Goal: Communication & Community: Answer question/provide support

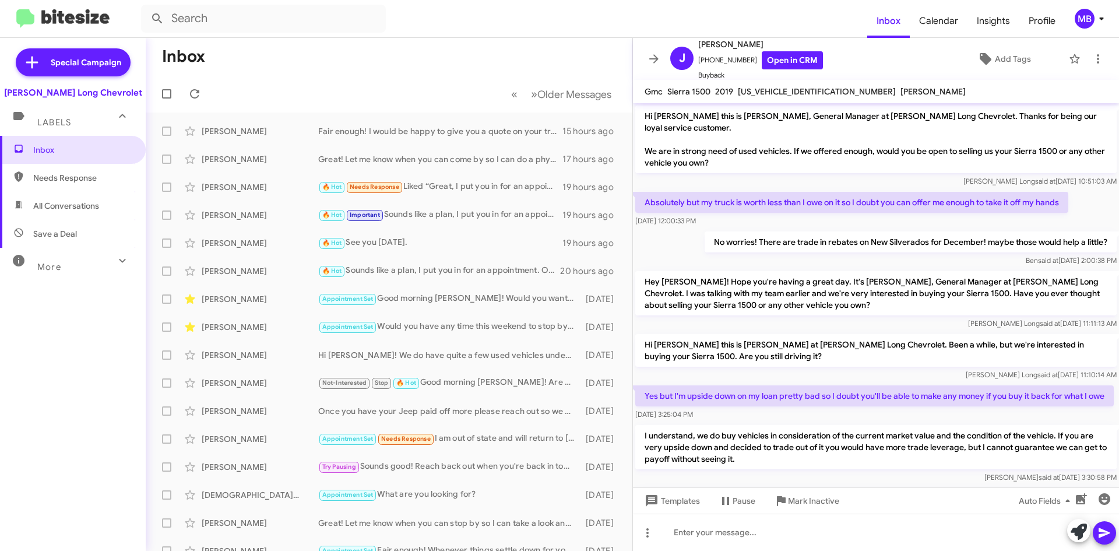
scroll to position [158, 0]
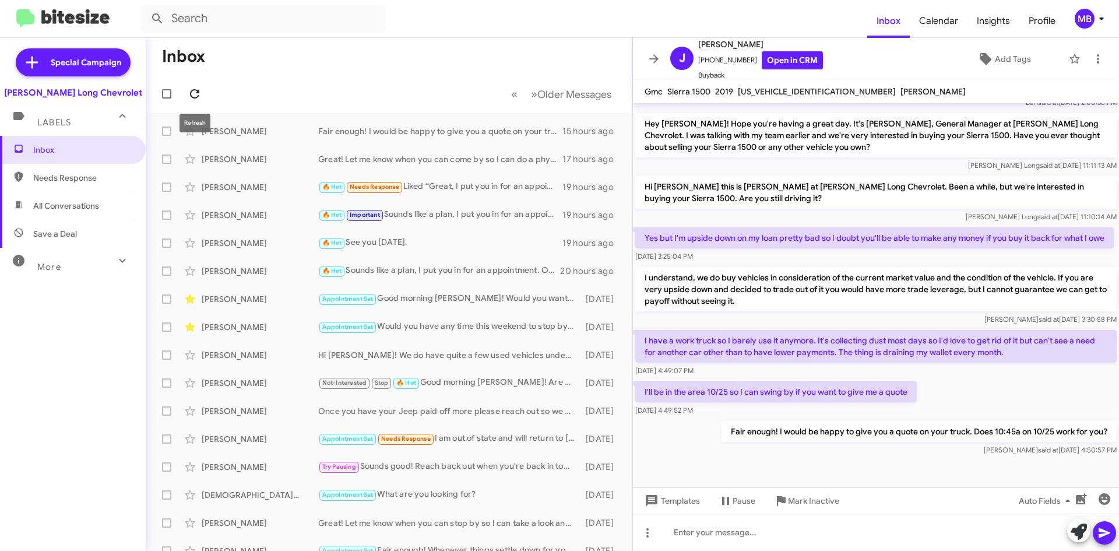
click at [185, 95] on span at bounding box center [194, 94] width 23 height 14
click at [455, 131] on div "Try Pausing Needs Response I think that should work. Might need to be earlier b…" at bounding box center [447, 130] width 258 height 13
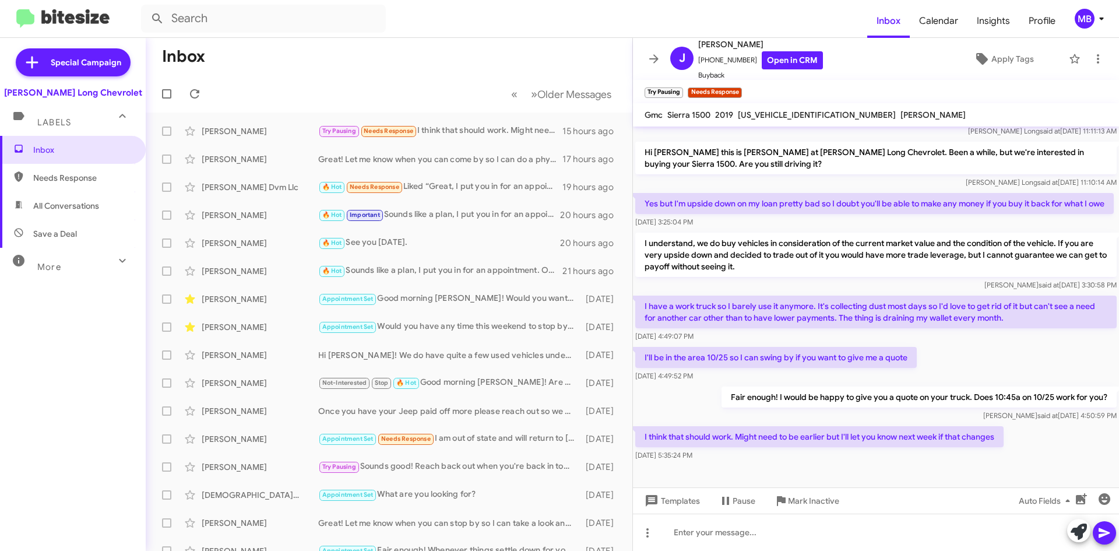
scroll to position [224, 0]
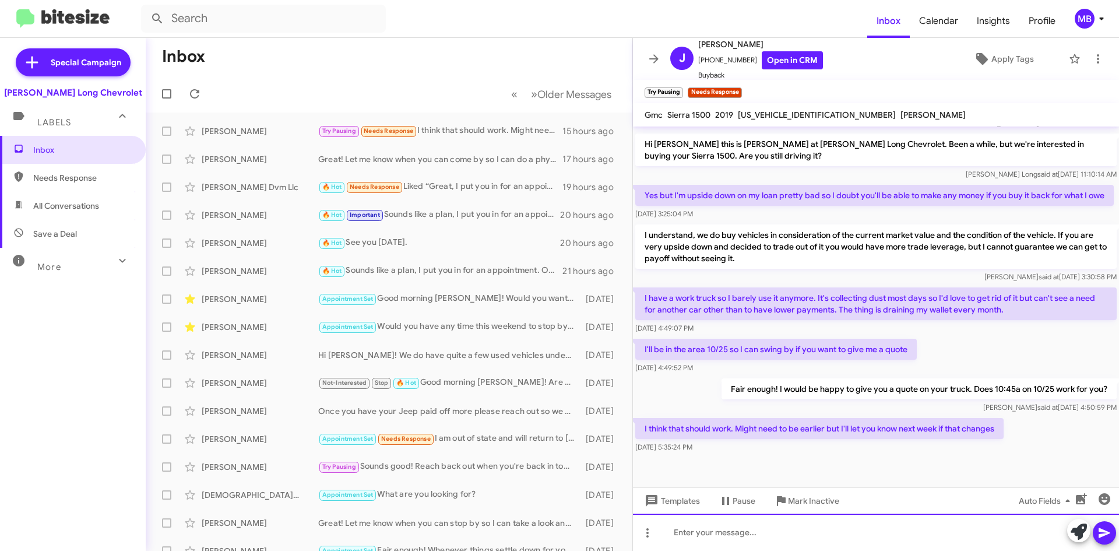
click at [905, 544] on div at bounding box center [876, 532] width 486 height 37
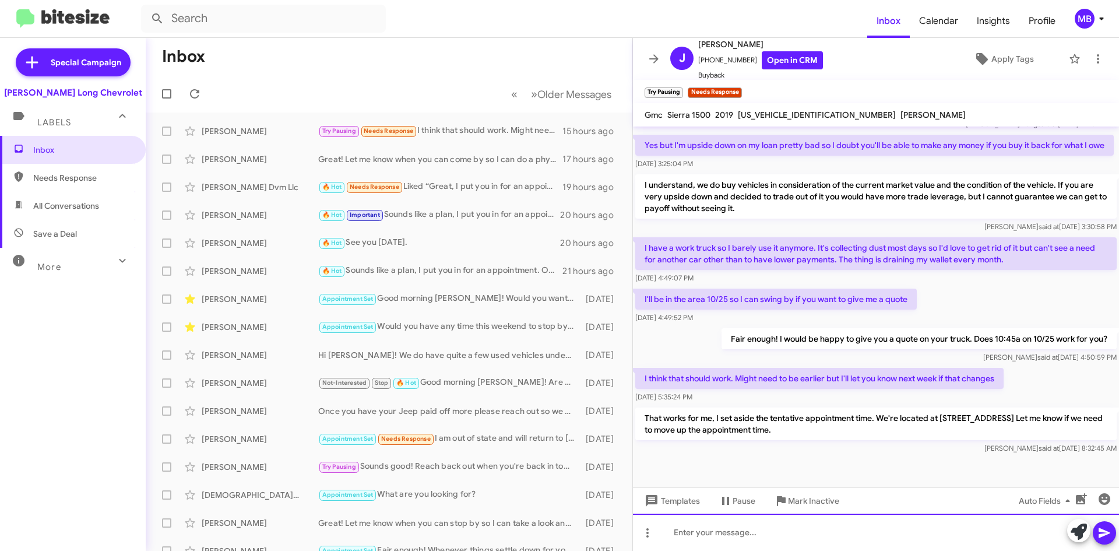
scroll to position [278, 0]
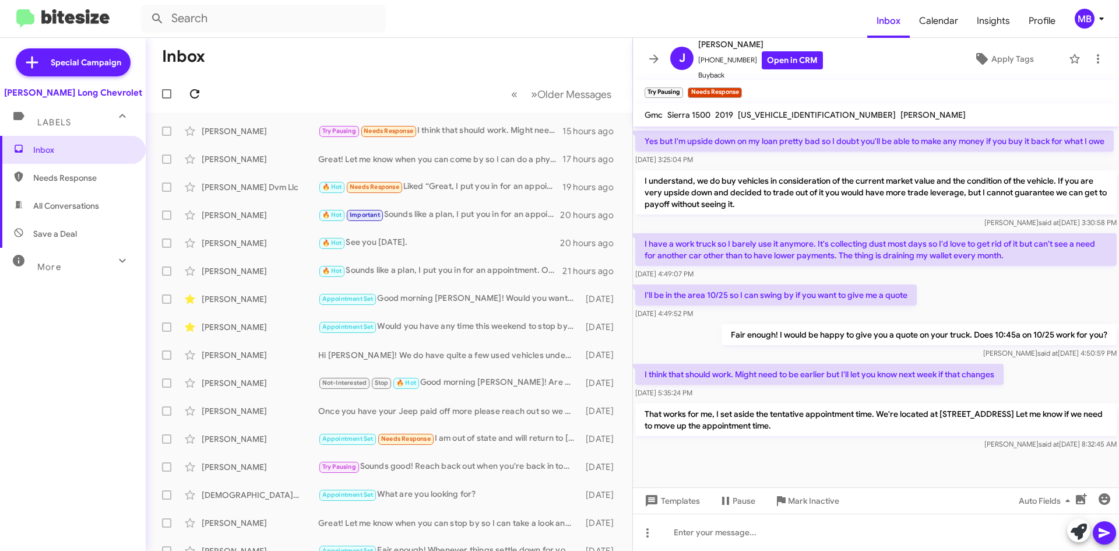
click at [186, 88] on span at bounding box center [194, 94] width 23 height 14
click at [267, 247] on div "[PERSON_NAME]" at bounding box center [260, 243] width 117 height 12
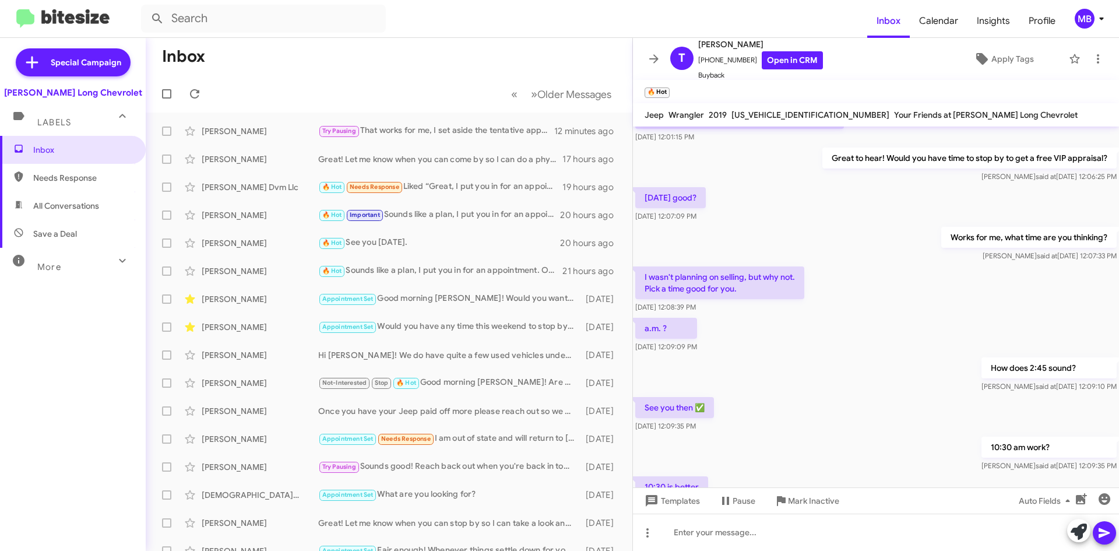
scroll to position [291, 0]
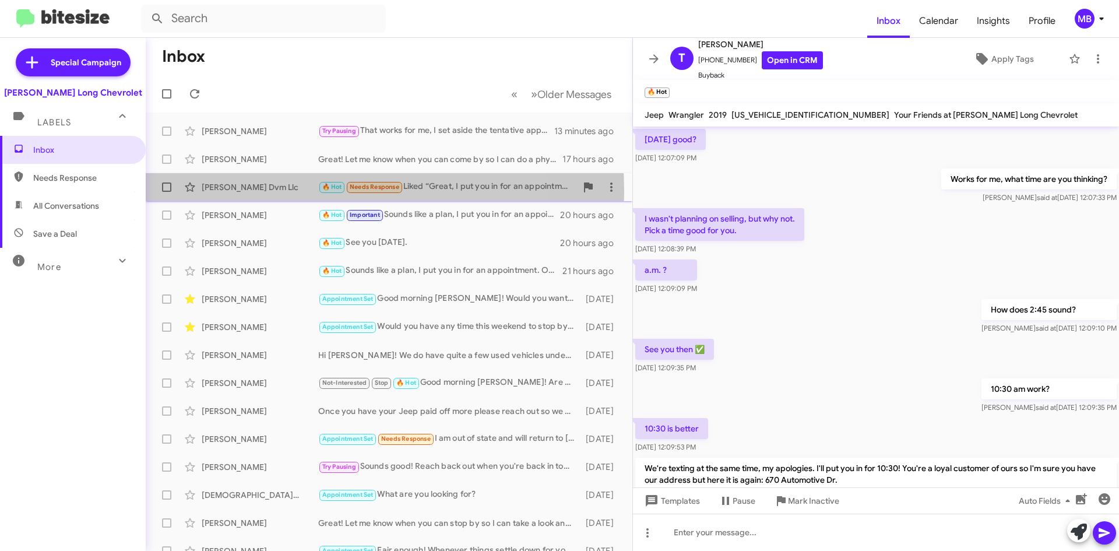
click at [290, 192] on div "[PERSON_NAME] Dvm Llc" at bounding box center [260, 187] width 117 height 12
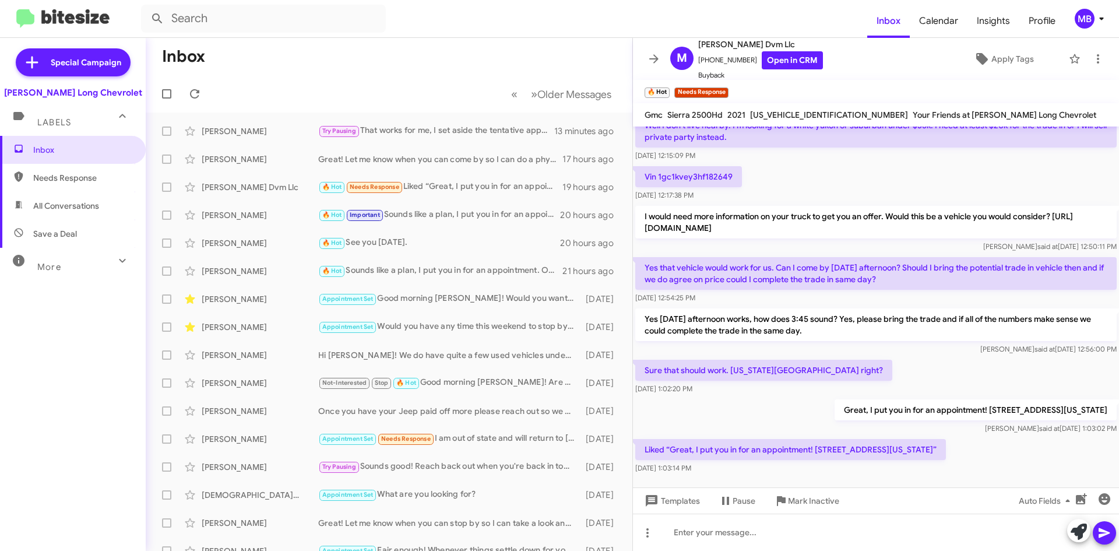
scroll to position [189, 0]
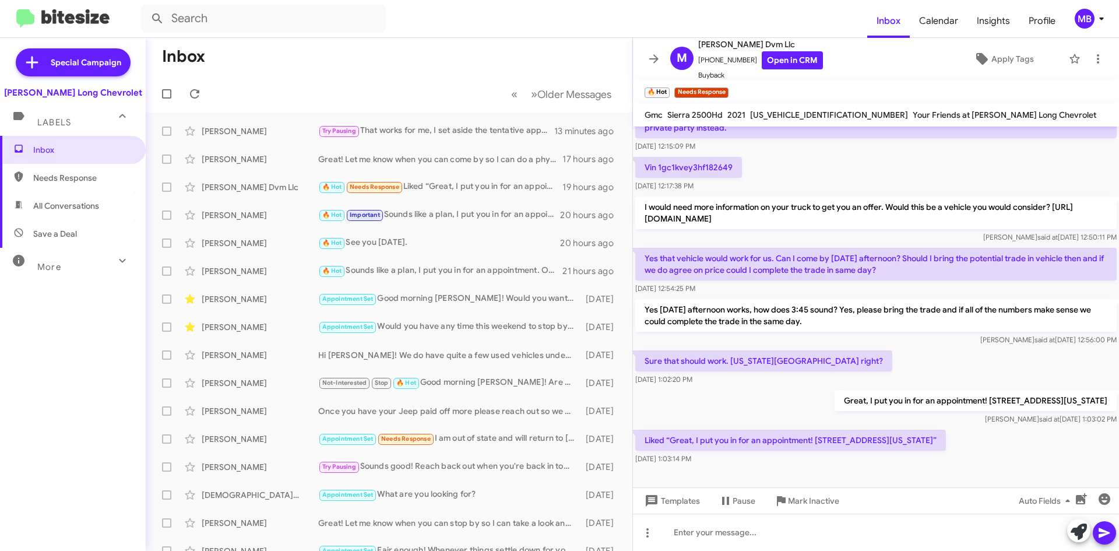
drag, startPoint x: 1022, startPoint y: 205, endPoint x: 644, endPoint y: 210, distance: 378.4
click at [644, 210] on p "I would need more information on your truck to get you an offer. Would this be …" at bounding box center [876, 212] width 482 height 33
copy p "https://www.danielslong.com/used/GMC/2018-GMC-Yukon-affb7497ac185540a18f331601f…"
click at [912, 354] on div "Sure that should work. Colorado Springs right? Oct 14, 2025, 1:02:20 PM" at bounding box center [876, 368] width 486 height 40
click at [198, 95] on icon at bounding box center [195, 94] width 14 height 14
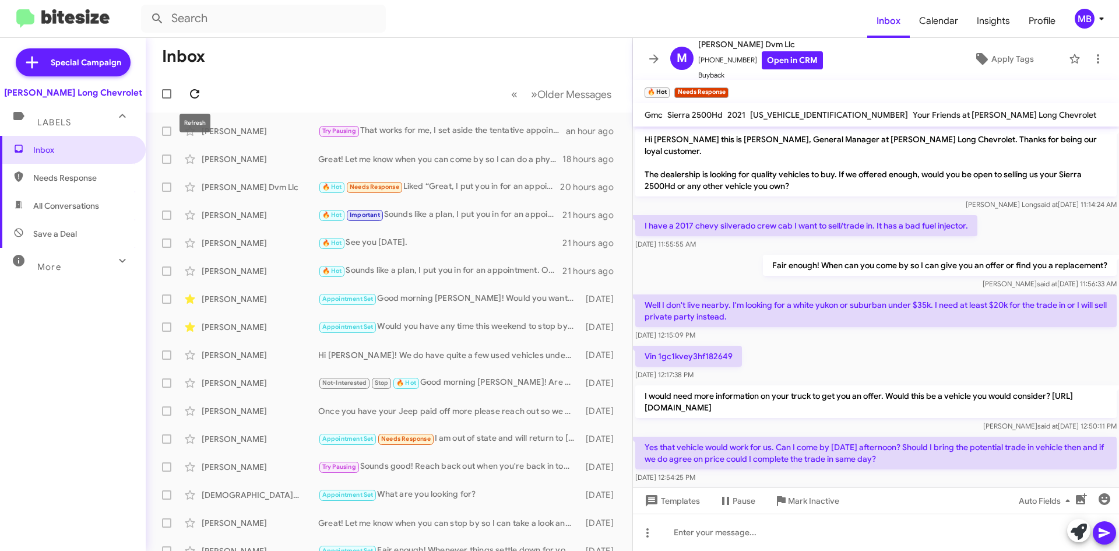
click at [187, 92] on span at bounding box center [194, 94] width 23 height 14
click at [209, 93] on mat-toolbar-row "« Previous » Next Older Messages" at bounding box center [389, 93] width 487 height 37
click at [198, 97] on icon at bounding box center [194, 93] width 9 height 9
click at [192, 91] on icon at bounding box center [194, 93] width 9 height 9
